Goal: Find specific page/section

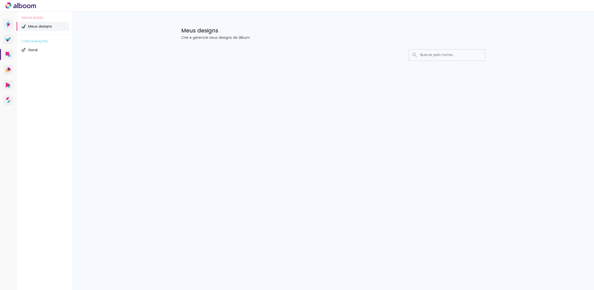
click at [434, 56] on input at bounding box center [454, 55] width 72 height 10
type input "N"
type input "VALDETE"
type paper-input "VALDETE"
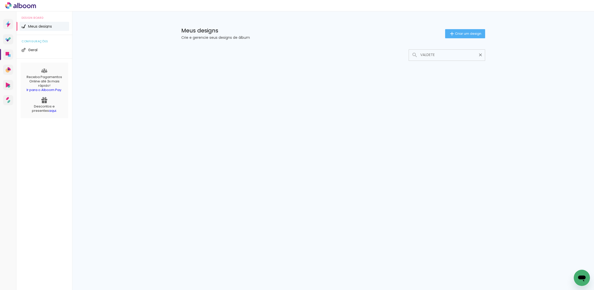
click at [439, 53] on input "VALDETE" at bounding box center [449, 55] width 63 height 10
